Goal: Task Accomplishment & Management: Manage account settings

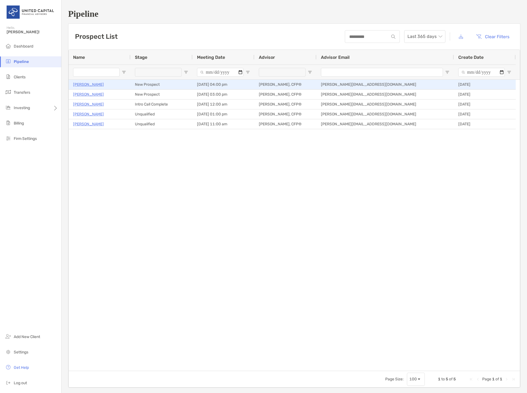
click at [84, 85] on p "Pete Ford" at bounding box center [88, 84] width 31 height 7
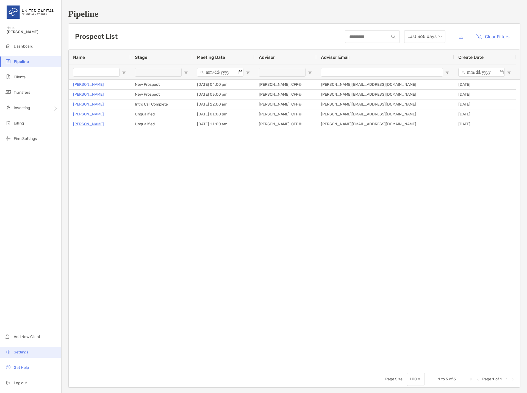
click at [24, 349] on li "Settings" at bounding box center [30, 351] width 61 height 11
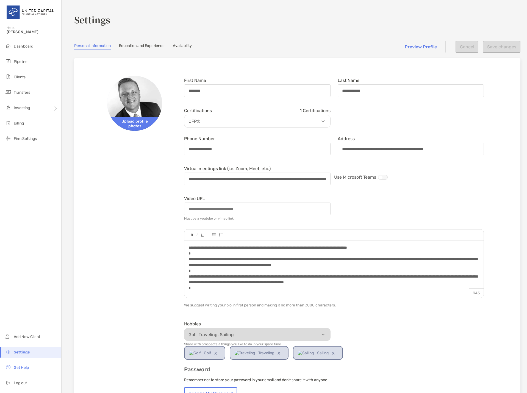
click at [184, 43] on section "**********" at bounding box center [294, 256] width 465 height 513
click at [183, 46] on link "Availability" at bounding box center [182, 46] width 19 height 6
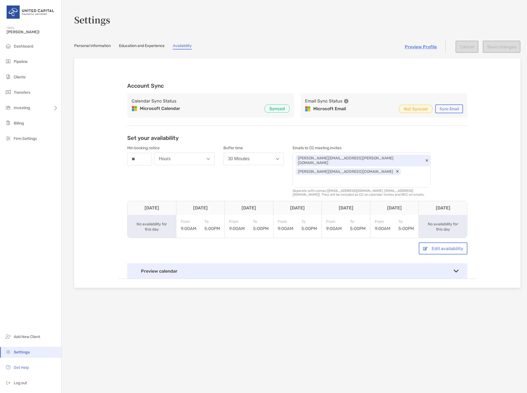
click at [456, 263] on div "Preview calendar" at bounding box center [297, 270] width 340 height 15
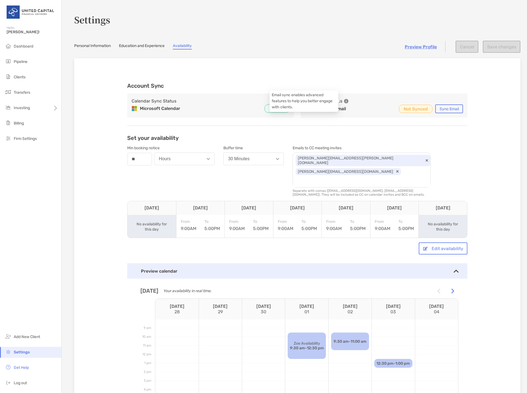
click at [345, 100] on icon at bounding box center [346, 101] width 4 height 4
click at [357, 90] on div "Account Sync Calendar Sync Status Microsoft Calendar Synced Email Sync Status M…" at bounding box center [297, 103] width 340 height 43
click at [439, 108] on button "Sync Email" at bounding box center [449, 108] width 28 height 9
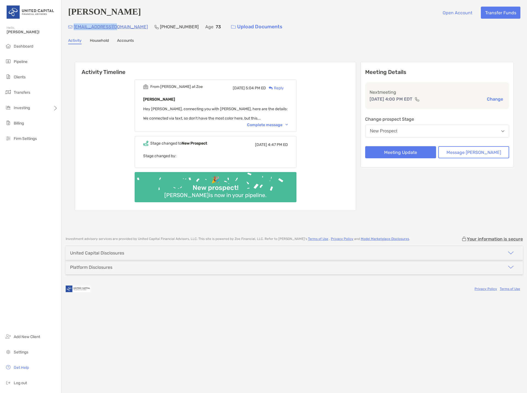
drag, startPoint x: 114, startPoint y: 28, endPoint x: 74, endPoint y: 29, distance: 39.6
click at [74, 29] on div "[EMAIL_ADDRESS][DOMAIN_NAME] [PHONE_NUMBER] Age [DEMOGRAPHIC_DATA] Upload Docum…" at bounding box center [294, 27] width 452 height 12
copy p "[EMAIL_ADDRESS][DOMAIN_NAME]"
click at [256, 126] on div "Complete message" at bounding box center [267, 124] width 41 height 5
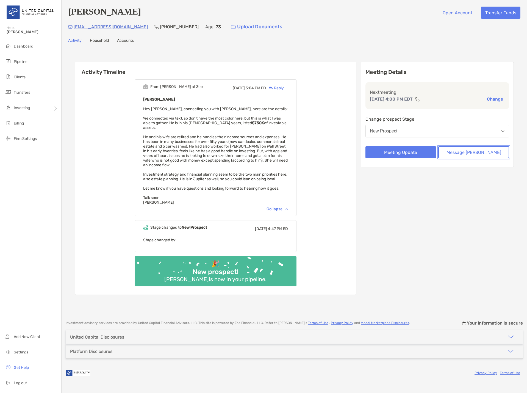
click at [486, 156] on button "Message [PERSON_NAME]" at bounding box center [473, 152] width 71 height 12
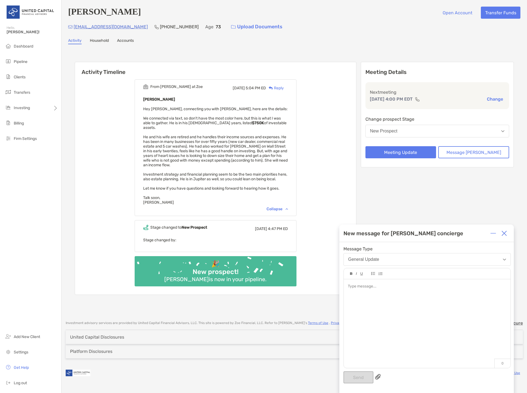
click at [375, 295] on div at bounding box center [426, 320] width 167 height 83
click at [424, 297] on span "**********" at bounding box center [417, 298] width 138 height 4
click at [364, 378] on button "Send" at bounding box center [358, 377] width 30 height 12
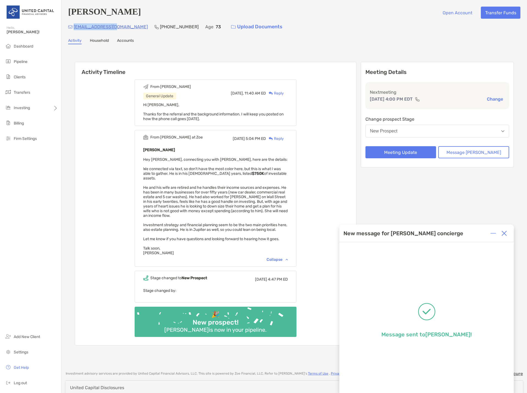
drag, startPoint x: 114, startPoint y: 28, endPoint x: 74, endPoint y: 31, distance: 39.9
click at [74, 31] on div "pburford1@aol.com (561) 222-4405 Age 73 Upload Documents" at bounding box center [294, 27] width 452 height 12
copy p "pburford1@aol.com"
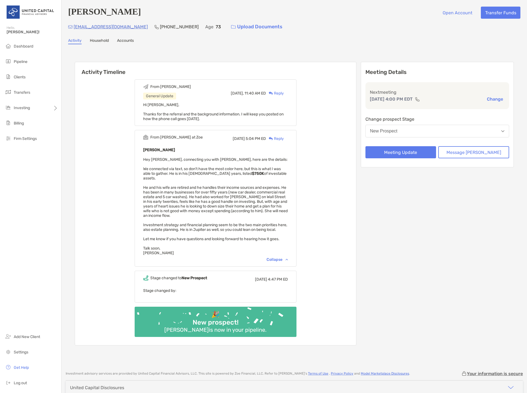
click at [97, 180] on div "From Michael General Update Today, 11:40 AM ED Reply Hi Paul, Thanks for the re…" at bounding box center [215, 210] width 281 height 270
click at [26, 46] on span "Dashboard" at bounding box center [23, 46] width 19 height 5
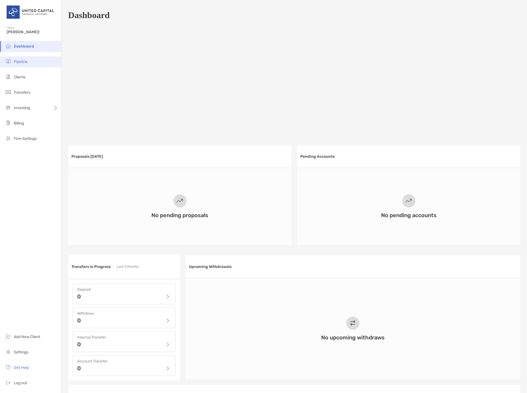
click at [18, 58] on li "Pipeline" at bounding box center [30, 61] width 61 height 11
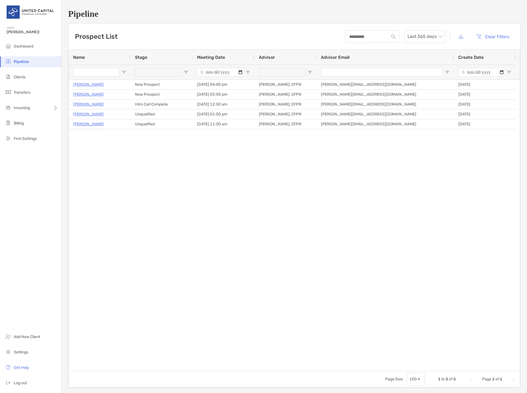
drag, startPoint x: 183, startPoint y: 261, endPoint x: 180, endPoint y: 258, distance: 4.7
click at [181, 258] on div "Pete Ford New Prospect 09/29/2025 - 04:00 pm Michael Jeans, CFP® michael.jeans@…" at bounding box center [294, 225] width 451 height 291
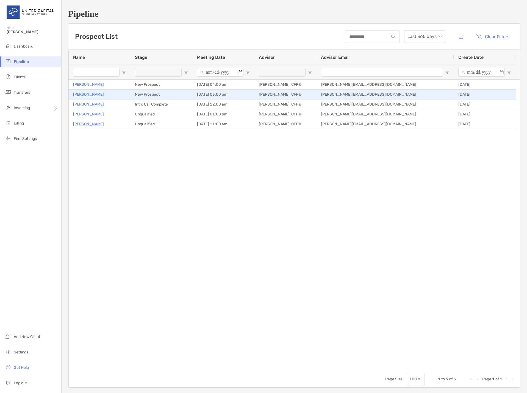
click at [78, 95] on p "[PERSON_NAME]" at bounding box center [88, 94] width 31 height 7
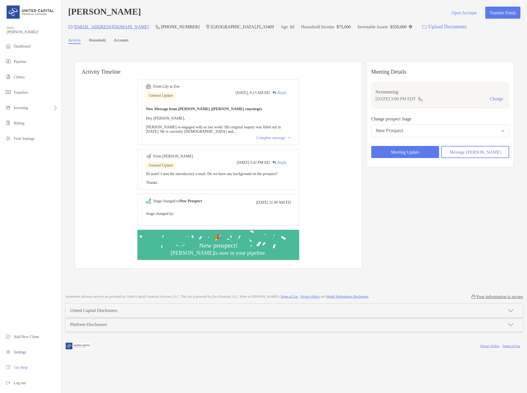
click at [278, 140] on div "Complete message" at bounding box center [273, 138] width 34 height 4
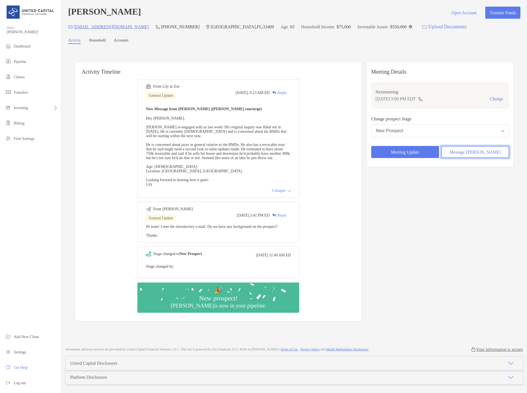
click at [477, 155] on button "Message [PERSON_NAME]" at bounding box center [475, 152] width 68 height 12
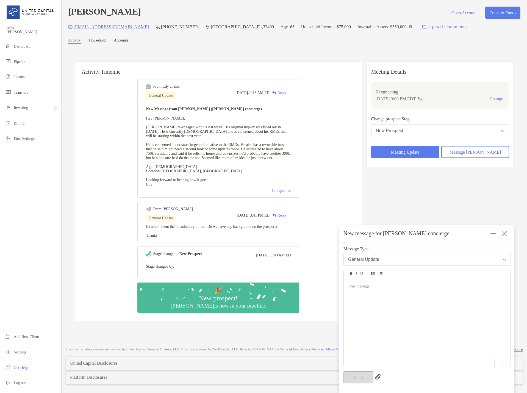
click at [373, 290] on div at bounding box center [426, 320] width 167 height 83
click at [359, 377] on button "Send" at bounding box center [358, 377] width 30 height 12
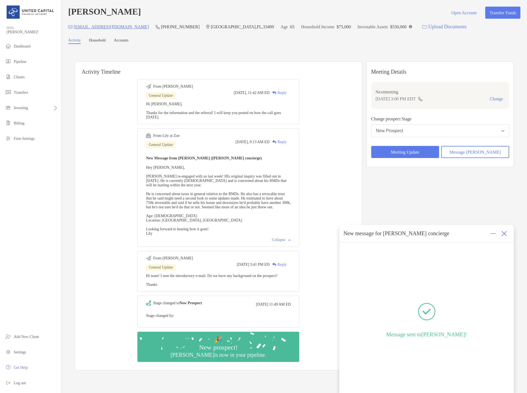
click at [123, 190] on div "From Michael General Update Today, 11:42 AM ED Reply Hi Lily, Thanks for the in…" at bounding box center [218, 222] width 287 height 295
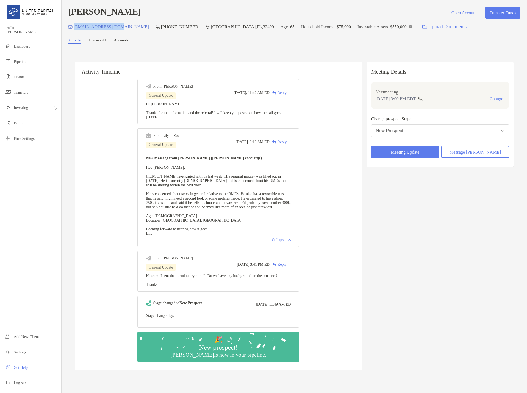
drag, startPoint x: 118, startPoint y: 27, endPoint x: 74, endPoint y: 31, distance: 43.9
click at [74, 31] on div "lmatteijr@gmail.com (908) 256-0084 West Palm Beach , FL , 33409 Age 65 Househol…" at bounding box center [294, 27] width 452 height 12
copy p "[EMAIL_ADDRESS][DOMAIN_NAME]"
click at [120, 27] on div "lmatteijr@gmail.com (908) 256-0084 West Palm Beach , FL , 33409 Age 65 Househol…" at bounding box center [294, 27] width 452 height 12
drag, startPoint x: 119, startPoint y: 27, endPoint x: 74, endPoint y: 29, distance: 45.3
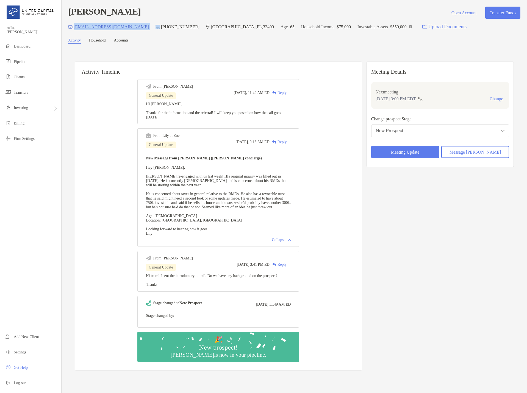
click at [74, 29] on div "lmatteijr@gmail.com (908) 256-0084 West Palm Beach , FL , 33409 Age 65 Househol…" at bounding box center [294, 27] width 452 height 12
copy p "[EMAIL_ADDRESS][DOMAIN_NAME]"
click at [24, 61] on span "Pipeline" at bounding box center [20, 62] width 13 height 4
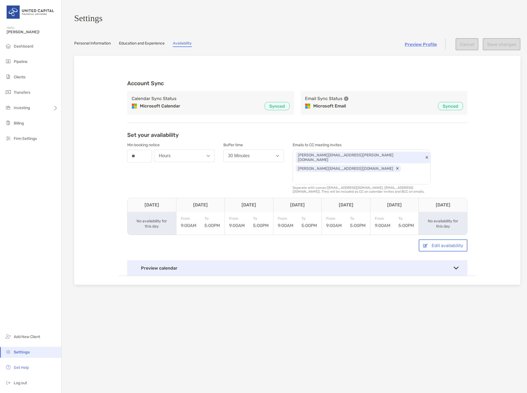
click at [106, 146] on div "Account Sync Calendar Sync Status Microsoft Calendar Synced Email Sync Status M…" at bounding box center [297, 170] width 446 height 229
click at [265, 80] on div "Account Sync Calendar Sync Status Microsoft Calendar Synced Email Sync Status M…" at bounding box center [296, 174] width 357 height 202
click at [29, 50] on li "Dashboard" at bounding box center [30, 46] width 61 height 11
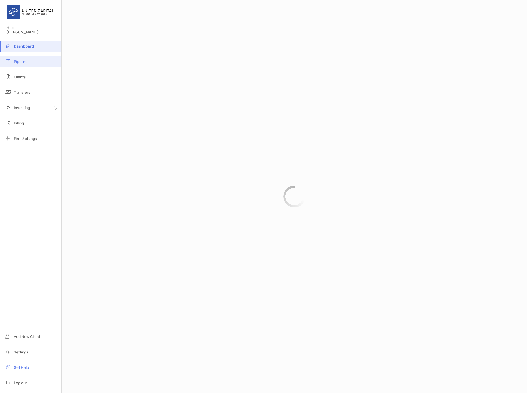
click at [19, 62] on span "Pipeline" at bounding box center [21, 61] width 14 height 5
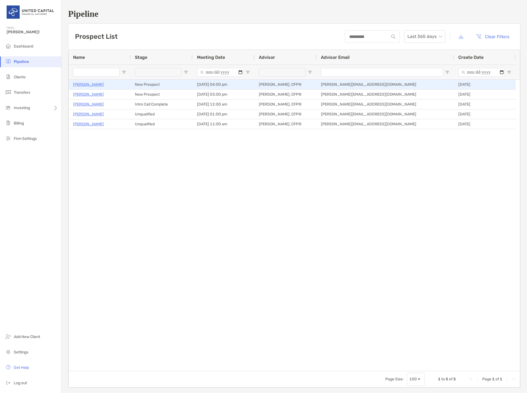
click at [82, 84] on p "[PERSON_NAME]" at bounding box center [88, 84] width 31 height 7
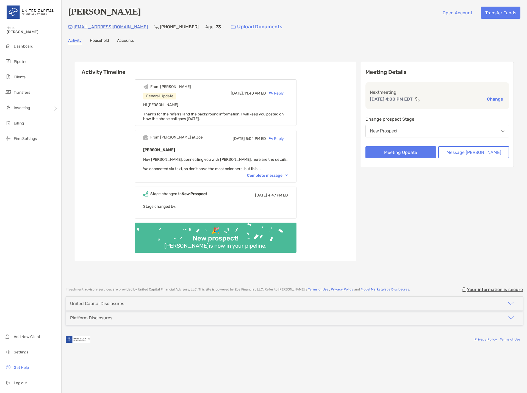
click at [92, 27] on p "[EMAIL_ADDRESS][DOMAIN_NAME]" at bounding box center [111, 26] width 74 height 7
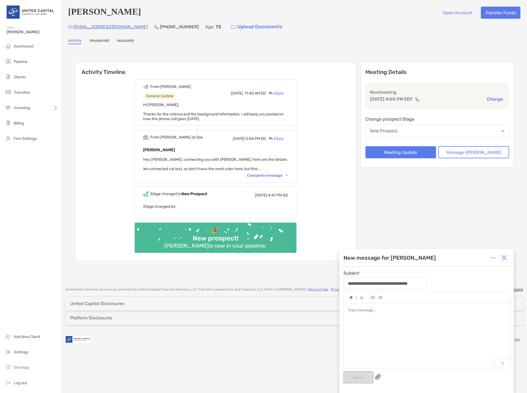
click at [502, 257] on img at bounding box center [503, 257] width 5 height 5
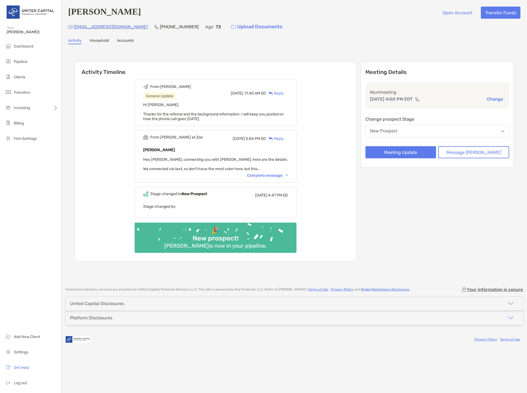
click at [104, 165] on div "From [PERSON_NAME] General Update [DATE], 11:40 AM ED Reply Hi [PERSON_NAME], T…" at bounding box center [215, 168] width 281 height 186
click at [22, 354] on span "Settings" at bounding box center [21, 352] width 15 height 5
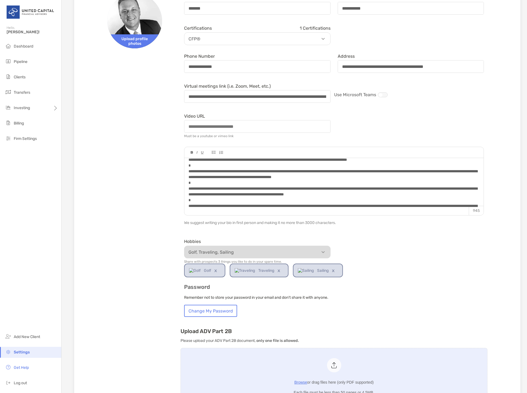
scroll to position [10, 0]
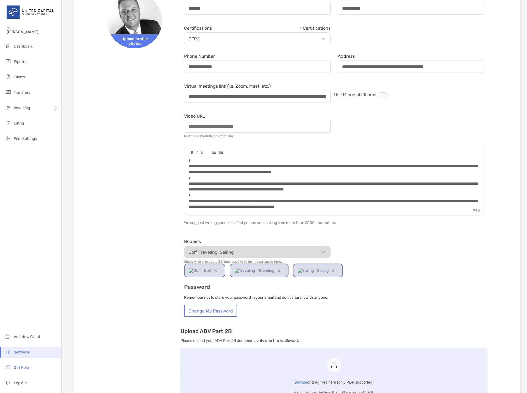
click at [321, 204] on span "**********" at bounding box center [332, 181] width 289 height 56
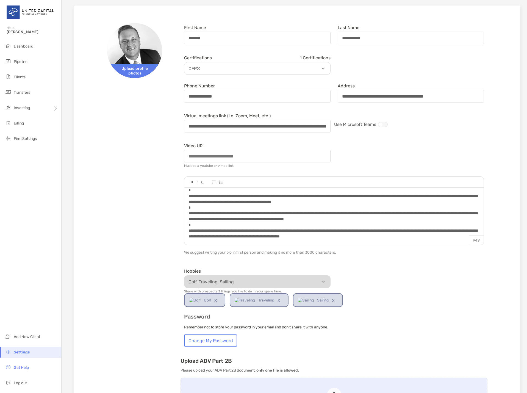
scroll to position [0, 0]
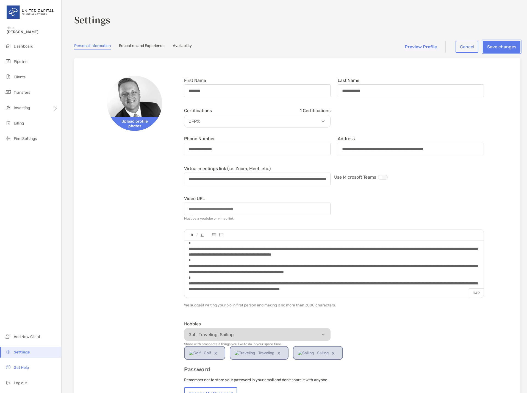
click at [494, 49] on button "Save changes" at bounding box center [501, 47] width 38 height 12
click at [209, 209] on input "Video URL" at bounding box center [257, 209] width 145 height 12
click at [160, 209] on div "**********" at bounding box center [297, 282] width 428 height 431
click at [137, 48] on link "Education and Experience" at bounding box center [142, 46] width 46 height 6
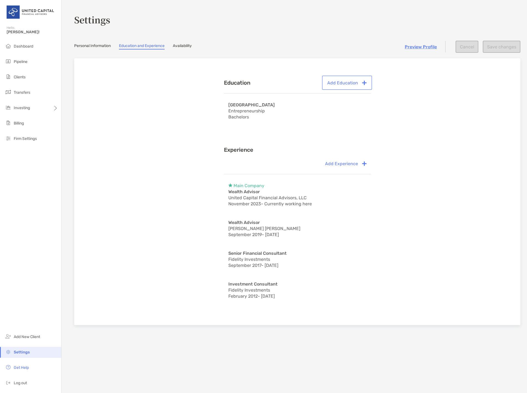
click at [357, 86] on button "Add Education" at bounding box center [347, 83] width 48 height 12
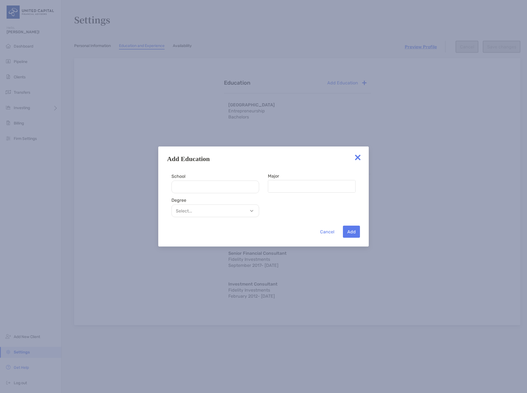
click at [239, 212] on p "Select..." at bounding box center [216, 210] width 87 height 7
click at [304, 220] on div "Cancel Add" at bounding box center [263, 227] width 193 height 21
click at [324, 233] on button "Cancel" at bounding box center [326, 231] width 23 height 12
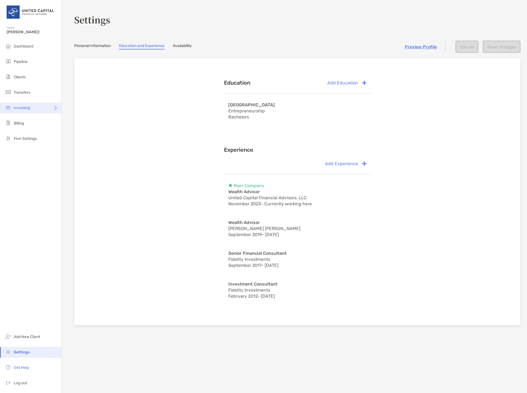
click at [51, 107] on div "Investing" at bounding box center [30, 107] width 61 height 11
click at [68, 108] on span "Portfolios" at bounding box center [74, 107] width 17 height 5
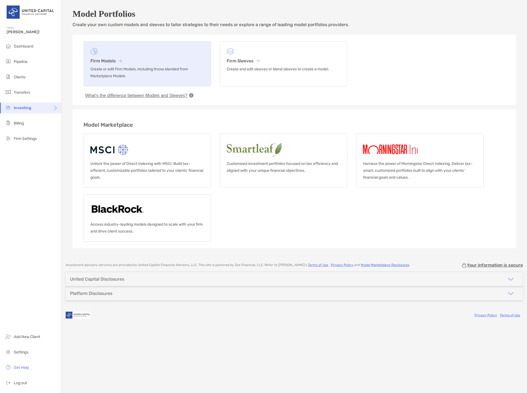
click at [110, 62] on h3 "Firm Models" at bounding box center [147, 60] width 114 height 5
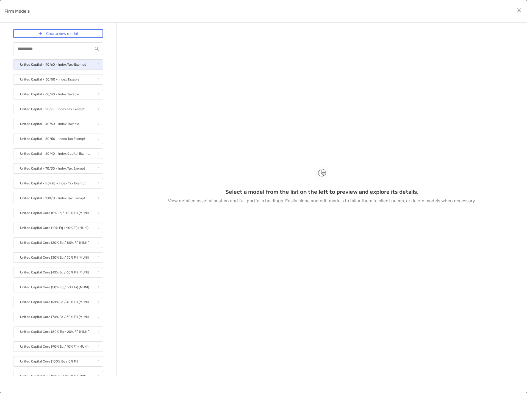
click at [62, 67] on p "United Capital - 40/60 - Index Tax-Exempt" at bounding box center [53, 64] width 66 height 7
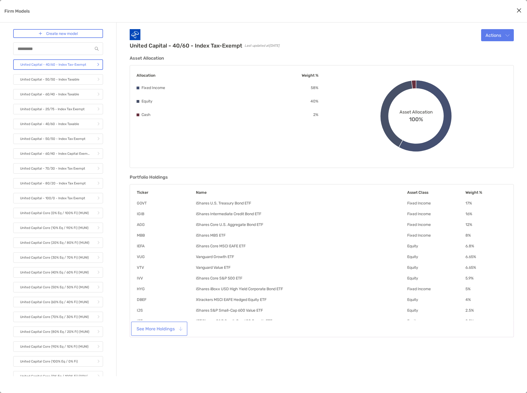
click at [169, 328] on button "See More Holdings" at bounding box center [159, 328] width 54 height 12
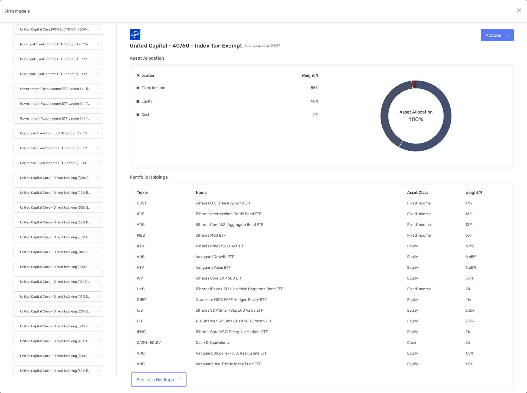
scroll to position [471, 0]
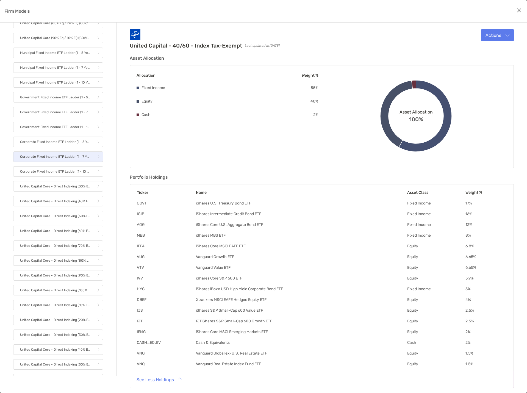
click at [71, 158] on p "Corporate Fixed Income ETF Ladder (1 - 7 Years)" at bounding box center [55, 156] width 70 height 7
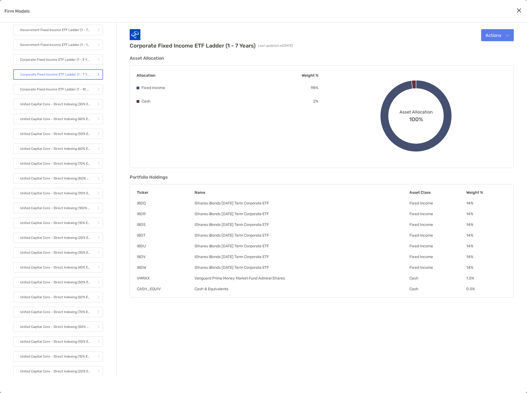
scroll to position [554, 0]
click at [69, 367] on p "United Capital Core - Direct Indexing (20% Eq / 80% Fi) (MUNI)" at bounding box center [55, 370] width 70 height 7
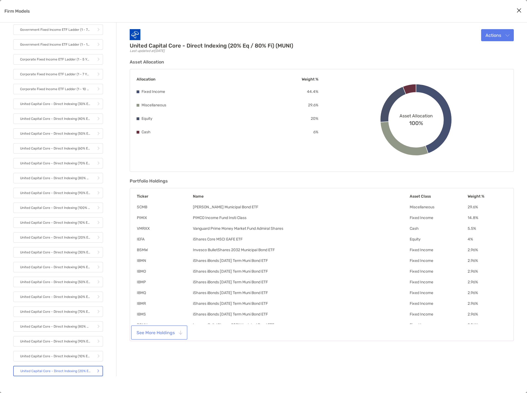
click at [169, 333] on button "See More Holdings" at bounding box center [159, 332] width 54 height 12
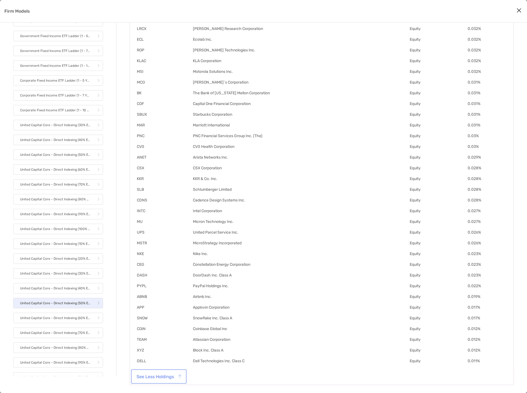
scroll to position [526, 0]
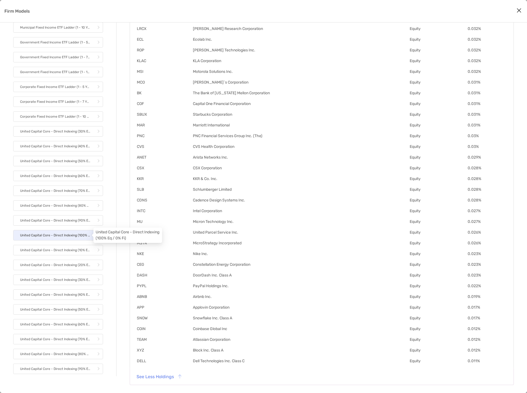
click at [65, 236] on p "United Capital Core - Direct Indexing (100% Eq / 0% Fi)" at bounding box center [55, 235] width 70 height 7
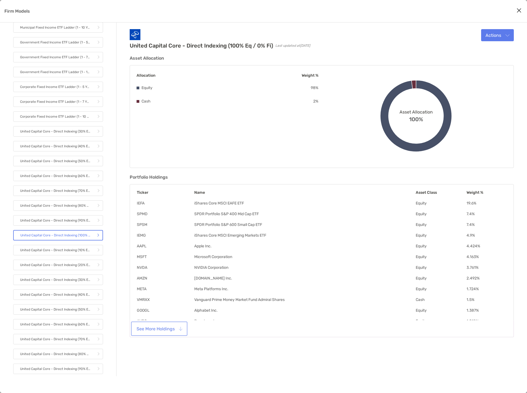
click at [159, 328] on button "See More Holdings" at bounding box center [159, 328] width 54 height 12
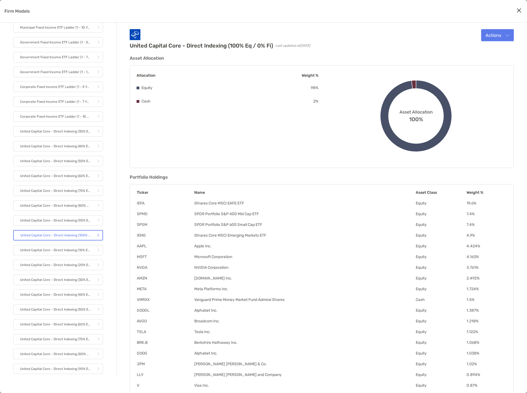
drag, startPoint x: 128, startPoint y: 247, endPoint x: 121, endPoint y: 183, distance: 64.4
click at [500, 37] on button "Actions" at bounding box center [497, 35] width 33 height 12
click at [404, 37] on div "United Capital Core - Direct Indexing (100% Eq / 0% Fi) Last updated at [DATE] …" at bounding box center [322, 39] width 384 height 20
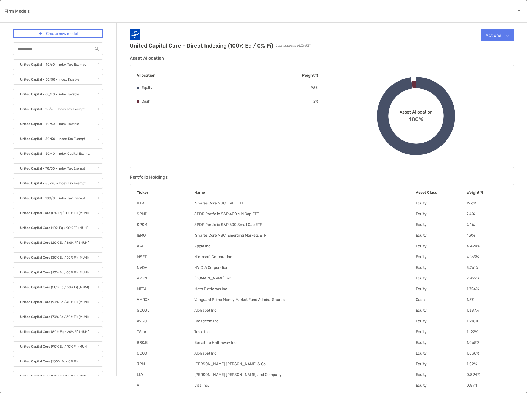
click at [518, 10] on icon "Close modal" at bounding box center [518, 10] width 5 height 7
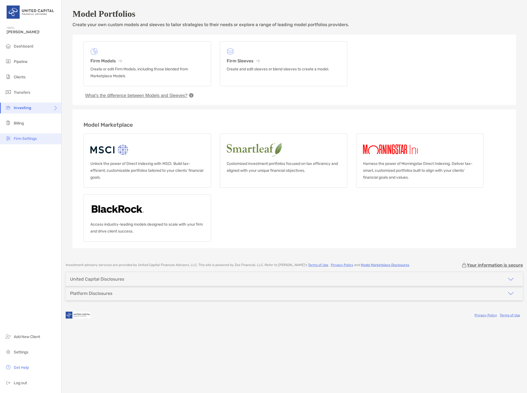
click at [32, 137] on span "Firm Settings" at bounding box center [25, 138] width 23 height 5
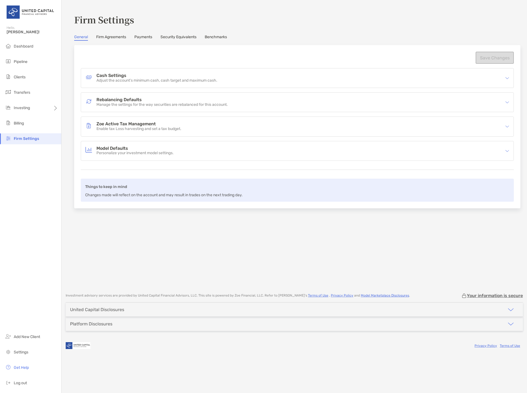
click at [219, 38] on link "Benchmarks" at bounding box center [216, 38] width 22 height 6
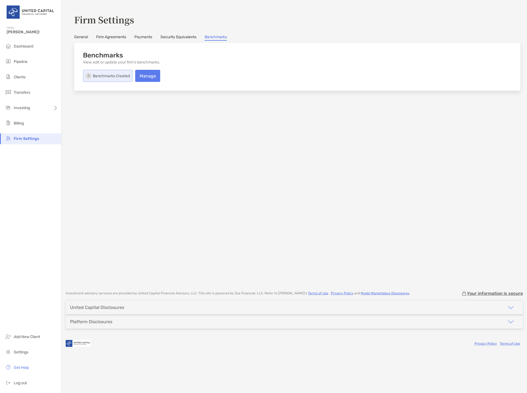
click at [83, 37] on link "General" at bounding box center [81, 38] width 14 height 6
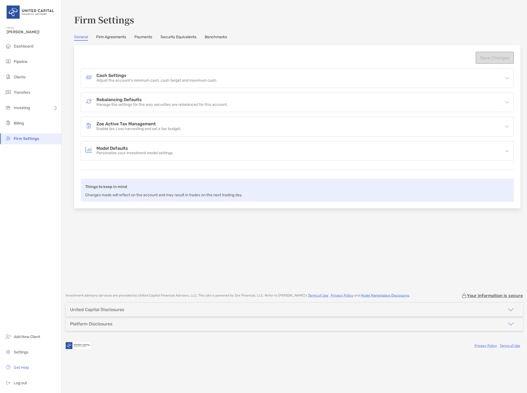
click at [180, 35] on link "Security Equivalents" at bounding box center [178, 38] width 36 height 6
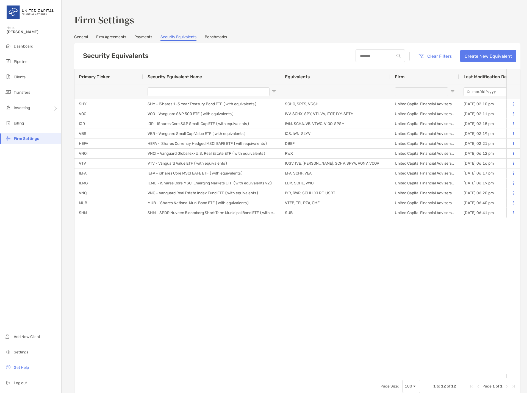
click at [139, 35] on link "Payments" at bounding box center [143, 38] width 18 height 6
